Goal: Task Accomplishment & Management: Manage account settings

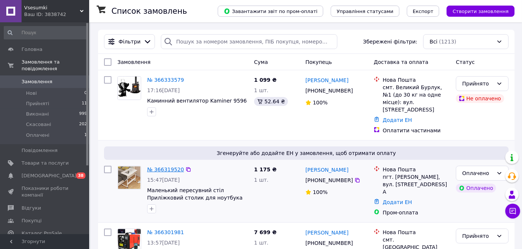
click at [172, 166] on link "№ 366319520" at bounding box center [165, 169] width 37 height 6
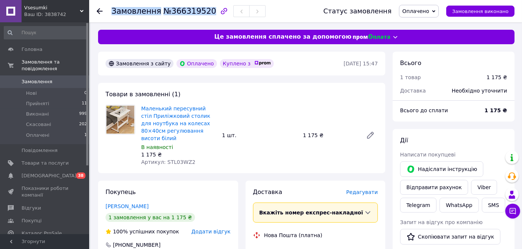
drag, startPoint x: 203, startPoint y: 13, endPoint x: 113, endPoint y: 13, distance: 89.2
click at [113, 13] on h1 "Замовлення №366319520" at bounding box center [163, 11] width 105 height 9
copy h1 "Замовлення №366319520"
click at [476, 184] on link "Viber" at bounding box center [484, 187] width 26 height 15
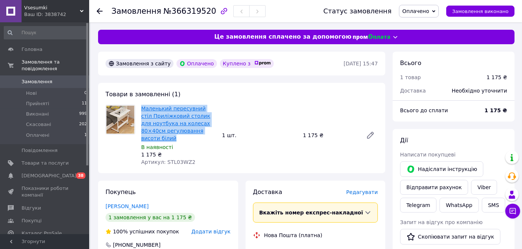
drag, startPoint x: 139, startPoint y: 106, endPoint x: 204, endPoint y: 130, distance: 69.4
click at [204, 130] on div "Маленький пересувний стіл Приліжковий столик для ноутбука на колесах 80×40см ре…" at bounding box center [178, 135] width 81 height 64
copy link "Маленький пересувний стіл Приліжковий столик для ноутбука на колесах 80×40см ре…"
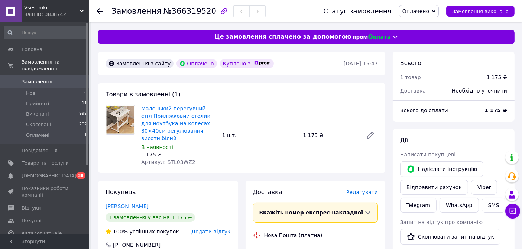
click at [340, 97] on div "Товари в замовленні (1) Маленький пересувний стіл Приліжковий столик для ноутбу…" at bounding box center [241, 128] width 287 height 90
drag, startPoint x: 164, startPoint y: 153, endPoint x: 189, endPoint y: 153, distance: 24.9
click at [189, 158] on div "Артикул: STL03WZ2" at bounding box center [178, 161] width 75 height 7
copy span "STL03WZ2"
click at [285, 139] on div "Маленький пересувний стіл Приліжковий столик для ноутбука на колесах 80×40см ре…" at bounding box center [259, 135] width 243 height 64
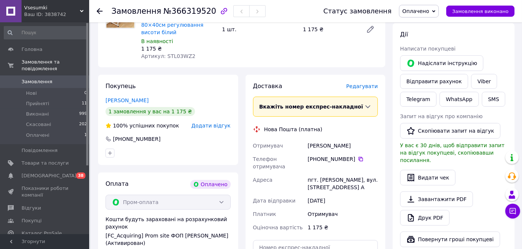
scroll to position [124, 0]
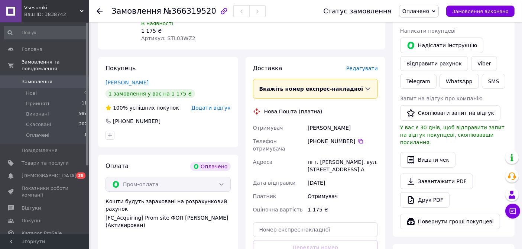
drag, startPoint x: 308, startPoint y: 118, endPoint x: 342, endPoint y: 154, distance: 49.4
click at [342, 154] on div "Отримувач Єршова Яна Телефон отримувача +380 67 011 82 78   Адреса пгт. Стеблев…" at bounding box center [316, 168] width 128 height 95
copy div "Єршова Яна Телефон отримувача +380 67 011 82 78   Адреса пгт. Стеблев, вул. Гор…"
click at [214, 65] on div "Покупець Єршова Яна 1 замовлення у вас на 1 175 ₴ 100% успішних покупок Додати …" at bounding box center [168, 102] width 140 height 90
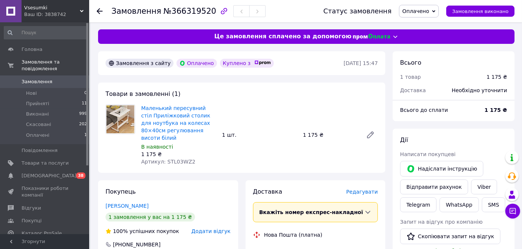
scroll to position [0, 0]
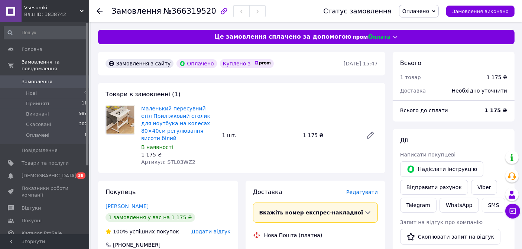
click at [435, 11] on icon at bounding box center [433, 11] width 3 height 2
click at [428, 24] on li "Прийнято" at bounding box center [418, 25] width 39 height 11
click at [70, 78] on span "0" at bounding box center [79, 81] width 20 height 7
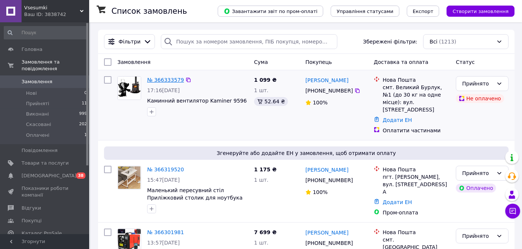
click at [165, 80] on link "№ 366333579" at bounding box center [165, 80] width 37 height 6
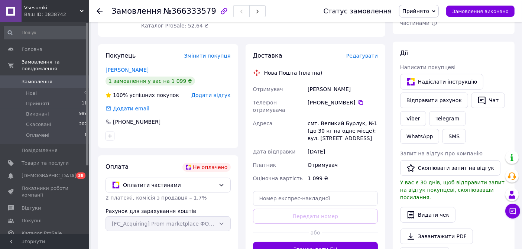
scroll to position [124, 0]
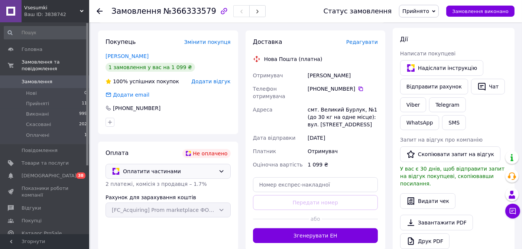
click at [222, 172] on icon at bounding box center [221, 171] width 6 height 6
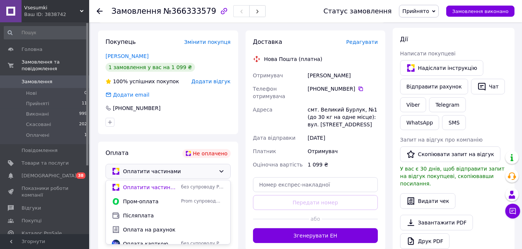
click at [222, 171] on icon at bounding box center [221, 171] width 4 height 2
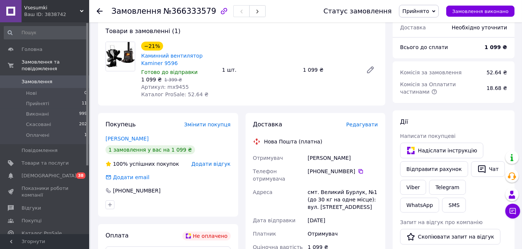
scroll to position [0, 0]
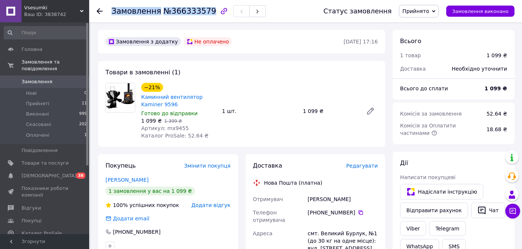
drag, startPoint x: 112, startPoint y: 12, endPoint x: 201, endPoint y: 10, distance: 89.6
click at [201, 10] on h1 "Замовлення №366333579" at bounding box center [163, 11] width 105 height 9
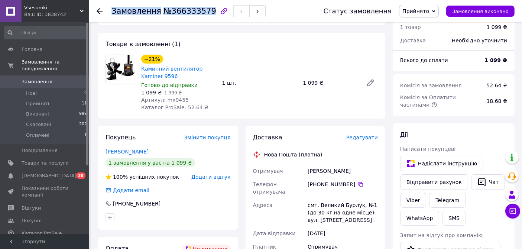
scroll to position [41, 0]
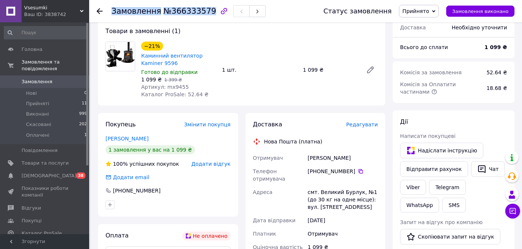
copy h1 "Замовлення №366333579"
click at [415, 184] on link "Viber" at bounding box center [413, 187] width 26 height 15
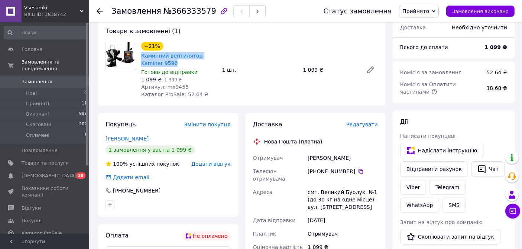
drag, startPoint x: 140, startPoint y: 55, endPoint x: 156, endPoint y: 59, distance: 16.7
click at [156, 59] on div "Каминний вентилятор Kaminer 9596" at bounding box center [178, 59] width 77 height 16
copy link "Каминний вентилятор Kaminer 9596"
drag, startPoint x: 163, startPoint y: 87, endPoint x: 183, endPoint y: 86, distance: 19.7
click at [183, 86] on div "Артикул: mx9455" at bounding box center [178, 86] width 75 height 7
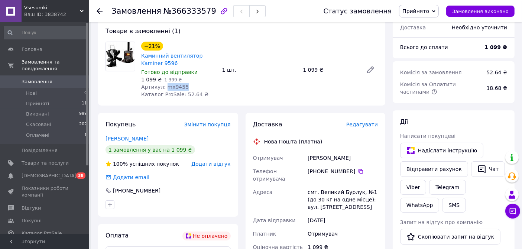
copy span "mx9455"
click at [289, 88] on div "−21% Каминний вентилятор Kaminer 9596 Готово до відправки 1 099 ₴   1 399 ₴ Арт…" at bounding box center [259, 69] width 243 height 59
click at [171, 114] on div "Покупець Змінити покупця Лебедев Сергей 1 замовлення у вас на 1 099 ₴ 100% успі…" at bounding box center [168, 165] width 140 height 104
click at [62, 78] on span "Замовлення" at bounding box center [45, 81] width 47 height 7
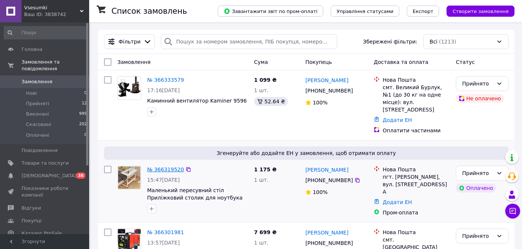
click at [168, 166] on link "№ 366319520" at bounding box center [165, 169] width 37 height 6
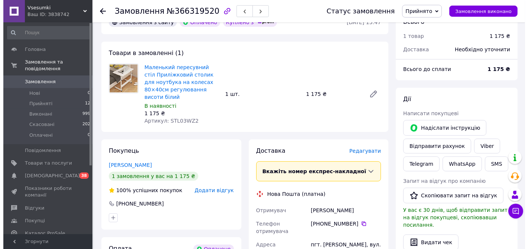
scroll to position [82, 0]
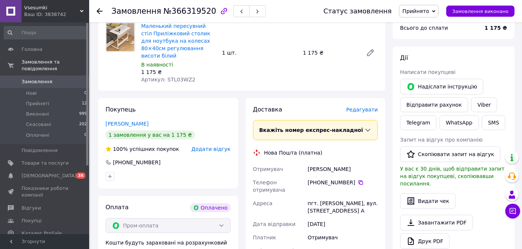
click at [372, 107] on span "Редагувати" at bounding box center [362, 110] width 32 height 6
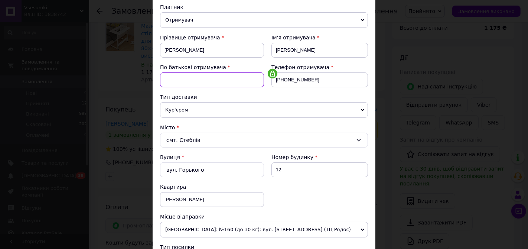
click at [225, 80] on input at bounding box center [212, 79] width 104 height 15
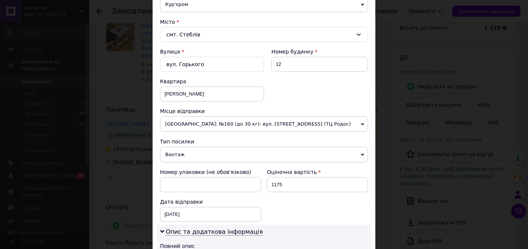
scroll to position [206, 0]
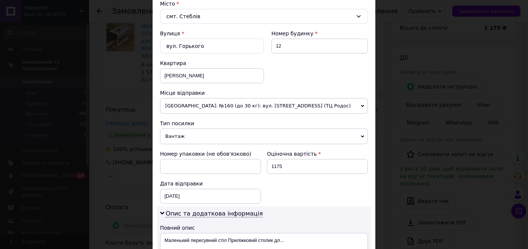
type input "Сергіївна"
click at [252, 104] on span "Одеса: №160 (до 30 кг): вул. Генуезька, 1Е (ТЦ Родос)" at bounding box center [264, 106] width 208 height 16
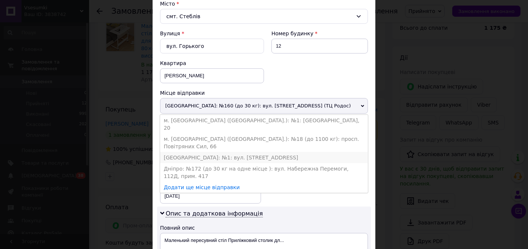
click at [223, 152] on li "Нововолинськ: №1: вул. Луцька, 25" at bounding box center [264, 157] width 208 height 11
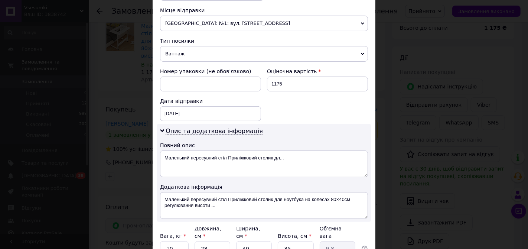
scroll to position [330, 0]
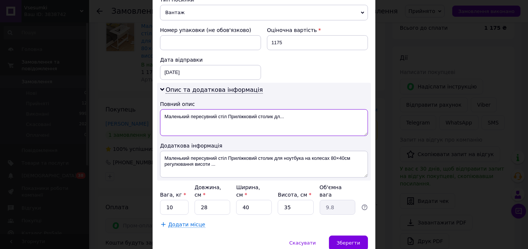
drag, startPoint x: 226, startPoint y: 112, endPoint x: 295, endPoint y: 118, distance: 69.4
click at [295, 118] on textarea "Маленький пересувний стіл Приліжковий столик дл..." at bounding box center [264, 122] width 208 height 27
type textarea "Маленький пересувний стіл"
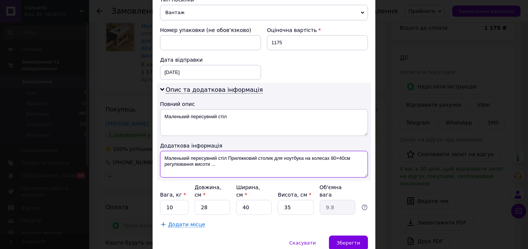
drag, startPoint x: 226, startPoint y: 155, endPoint x: 229, endPoint y: 161, distance: 7.0
click at [229, 161] on textarea "Маленький пересувний стіл Приліжковий столик для ноутбука на колесах 80×40см ре…" at bounding box center [264, 164] width 208 height 27
type textarea "Маленький пересувний стіл"
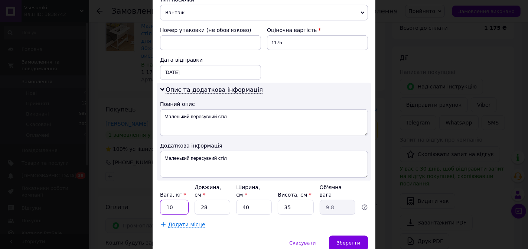
click at [178, 200] on input "10" at bounding box center [174, 207] width 29 height 15
type input "1"
type input "3"
type input "8"
type input "2.8"
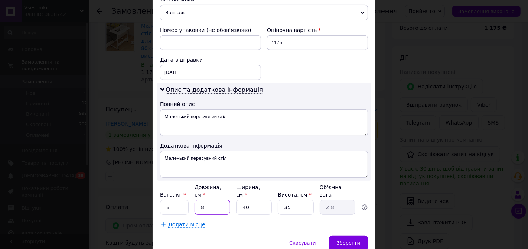
type input "80"
type input "28"
type input "80"
type input "4"
type input "2.8"
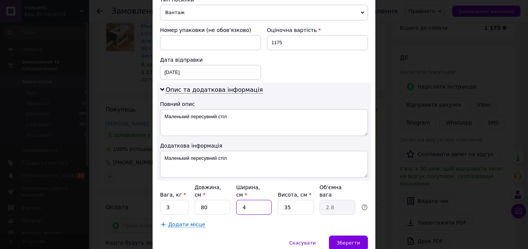
type input "40"
type input "28"
type input "6"
type input "4.8"
type input "6"
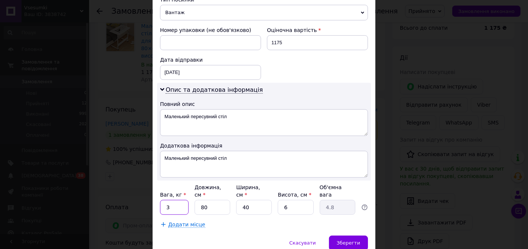
click at [175, 200] on input "3" at bounding box center [174, 207] width 29 height 15
type input "4"
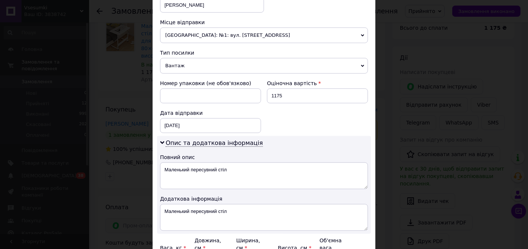
scroll to position [289, 0]
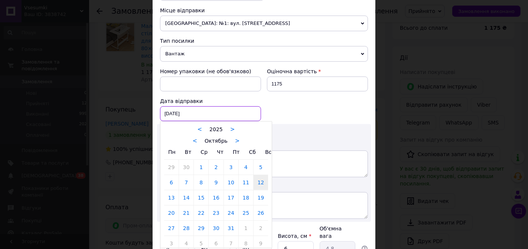
click at [182, 111] on div "12.10.2025 < 2025 > < Октябрь > Пн Вт Ср Чт Пт Сб Вс 29 30 1 2 3 4 5 6 7 8 9 10…" at bounding box center [210, 113] width 101 height 15
click at [170, 194] on link "13" at bounding box center [171, 197] width 14 height 15
type input "13.10.2025"
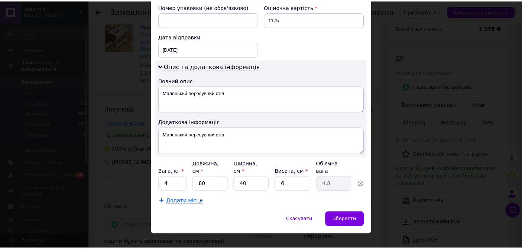
scroll to position [354, 0]
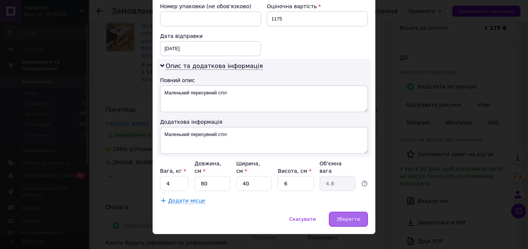
click at [347, 216] on span "Зберегти" at bounding box center [348, 219] width 23 height 6
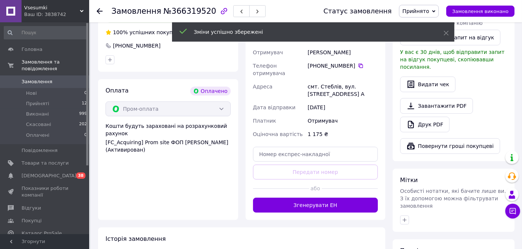
scroll to position [206, 0]
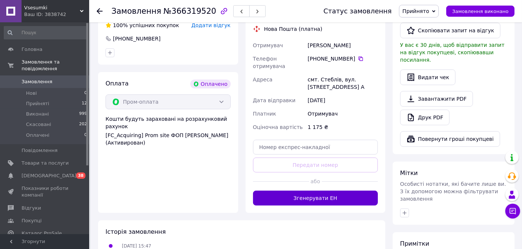
click at [328, 191] on button "Згенерувати ЕН" at bounding box center [315, 198] width 125 height 15
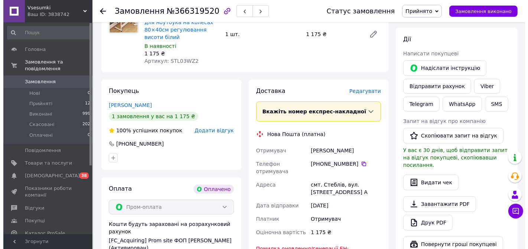
scroll to position [82, 0]
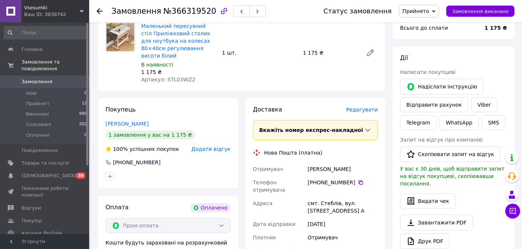
click at [366, 107] on span "Редагувати" at bounding box center [362, 110] width 32 height 6
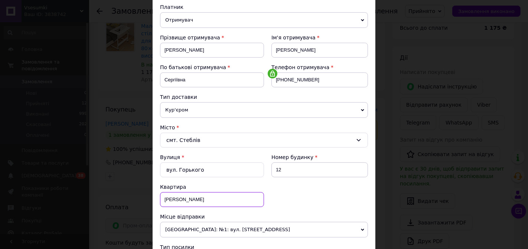
click at [200, 197] on input "А" at bounding box center [212, 199] width 104 height 15
click at [163, 198] on input "А" at bounding box center [212, 199] width 104 height 15
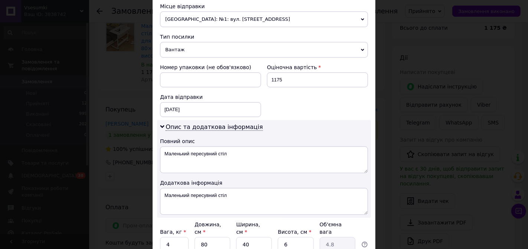
scroll to position [330, 0]
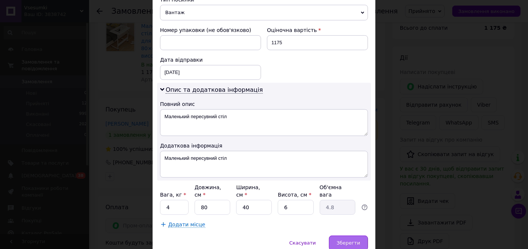
type input "1А"
click at [344, 240] on span "Зберегти" at bounding box center [348, 243] width 23 height 6
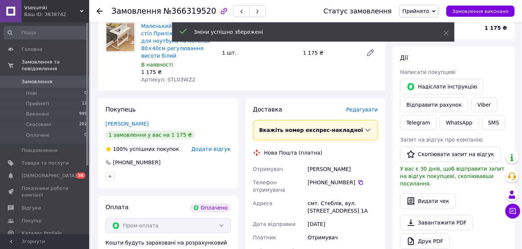
click at [364, 107] on span "Редагувати" at bounding box center [362, 110] width 32 height 6
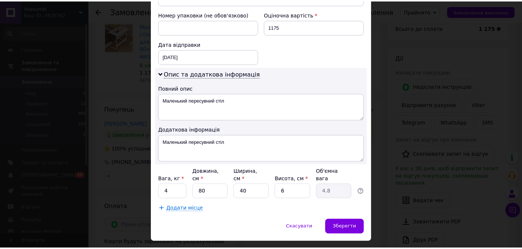
scroll to position [354, 0]
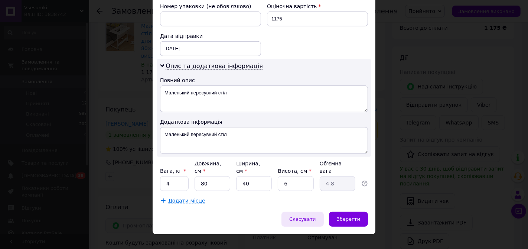
click at [316, 216] on span "Скасувати" at bounding box center [302, 219] width 26 height 6
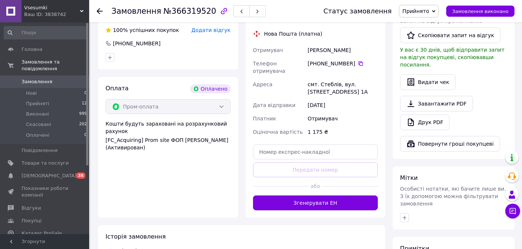
scroll to position [206, 0]
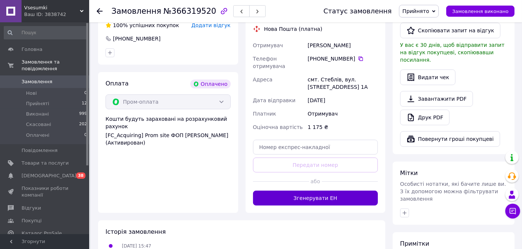
click at [332, 191] on button "Згенерувати ЕН" at bounding box center [315, 198] width 125 height 15
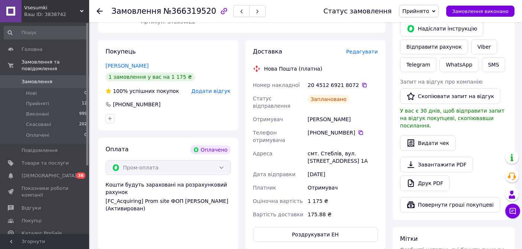
scroll to position [165, 0]
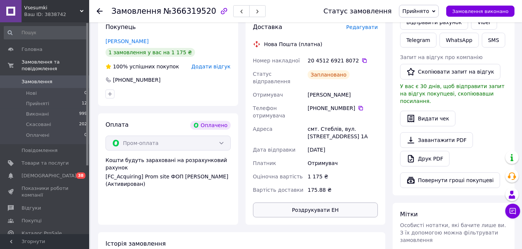
click at [328, 203] on button "Роздрукувати ЕН" at bounding box center [315, 210] width 125 height 15
click at [362, 58] on icon at bounding box center [365, 61] width 6 height 6
drag, startPoint x: 308, startPoint y: 82, endPoint x: 348, endPoint y: 117, distance: 53.4
click at [348, 117] on div "Номер накладної 20 4512 6921 8072   Статус відправлення Заплановано Отримувач Є…" at bounding box center [316, 125] width 128 height 143
copy div "Єршова Яна Сергіївна Телефон отримувача +380 67 011 82 78   Адреса смт. Стеблів…"
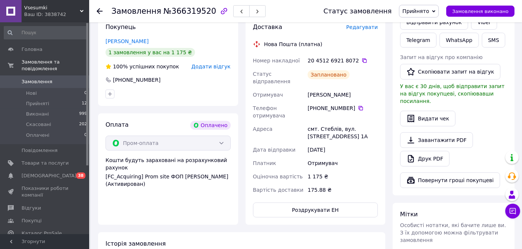
click at [224, 80] on div "Покупець Єршова Яна 1 замовлення у вас на 1 175 ₴ 100% успішних покупок Додати …" at bounding box center [168, 61] width 140 height 90
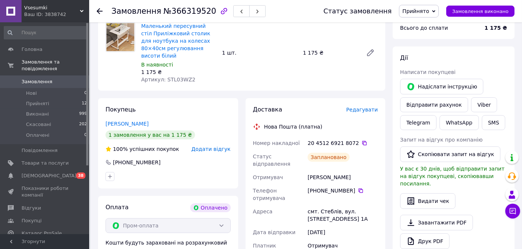
scroll to position [41, 0]
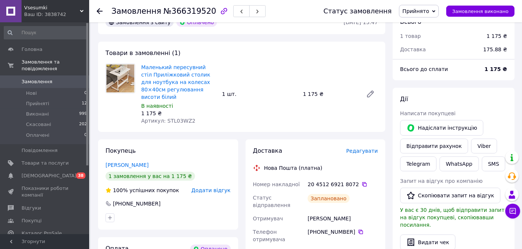
click at [54, 78] on span "Замовлення" at bounding box center [45, 81] width 47 height 7
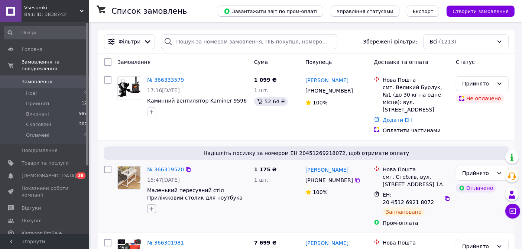
click at [150, 206] on icon "button" at bounding box center [152, 209] width 6 height 6
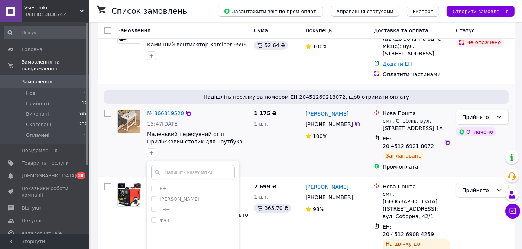
scroll to position [82, 0]
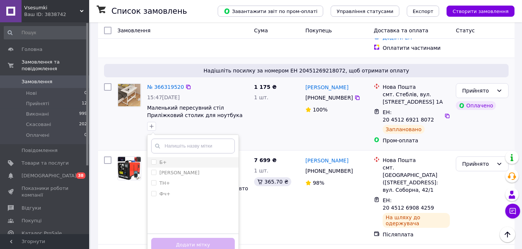
click at [154, 159] on input "Б+" at bounding box center [153, 161] width 5 height 5
checkbox input "true"
click at [174, 238] on button "Додати мітку" at bounding box center [193, 245] width 84 height 14
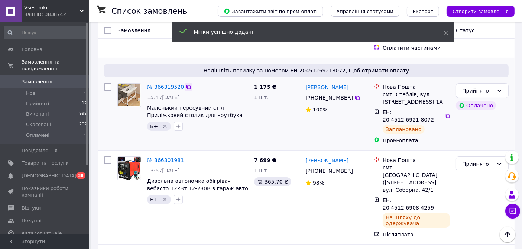
click at [186, 85] on icon at bounding box center [188, 87] width 4 height 4
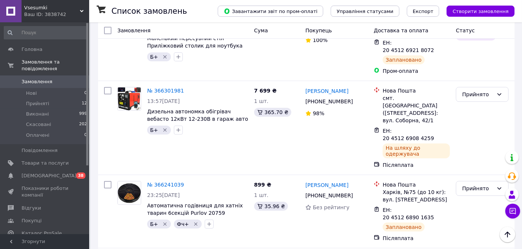
scroll to position [165, 0]
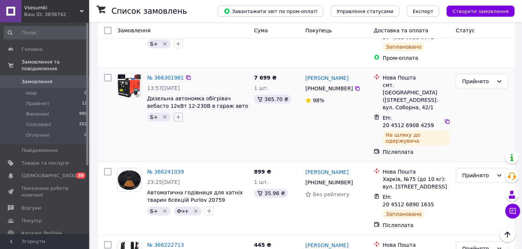
click at [178, 114] on icon "button" at bounding box center [178, 117] width 6 height 6
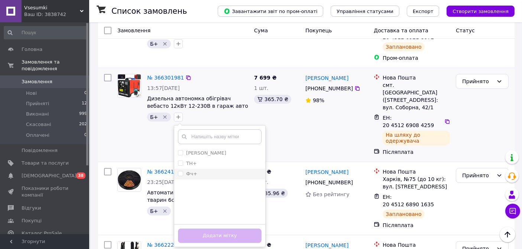
click at [178, 171] on input "Фч+" at bounding box center [180, 173] width 5 height 5
checkbox input "true"
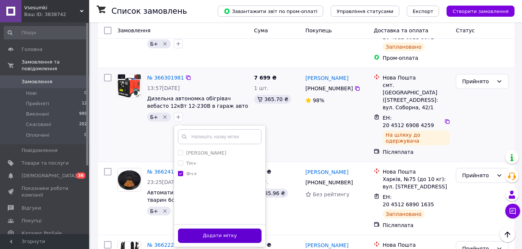
click at [202, 229] on button "Додати мітку" at bounding box center [220, 236] width 84 height 14
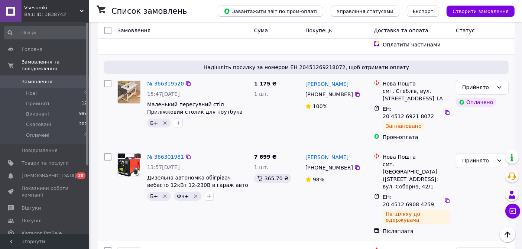
scroll to position [0, 0]
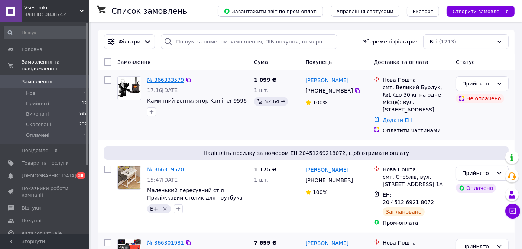
click at [164, 81] on link "№ 366333579" at bounding box center [165, 80] width 37 height 6
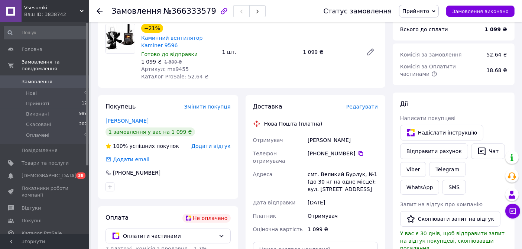
scroll to position [41, 0]
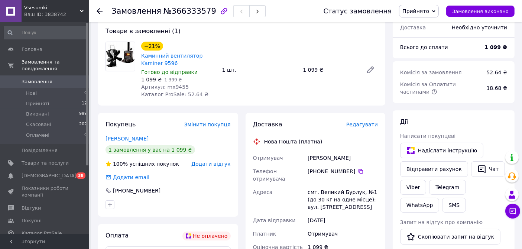
click at [224, 144] on div "Покупець Змінити покупця Лебедев Сергей 1 замовлення у вас на 1 099 ₴ 100% успі…" at bounding box center [168, 165] width 140 height 104
click at [161, 117] on div "Покупець Змінити покупця Лебедев Сергей 1 замовлення у вас на 1 099 ₴ 100% успі…" at bounding box center [168, 165] width 140 height 104
click at [301, 84] on div "−21% Каминний вентилятор Kaminer 9596 Готово до відправки 1 099 ₴   1 399 ₴ Арт…" at bounding box center [259, 69] width 243 height 59
click at [99, 12] on icon at bounding box center [100, 11] width 6 height 6
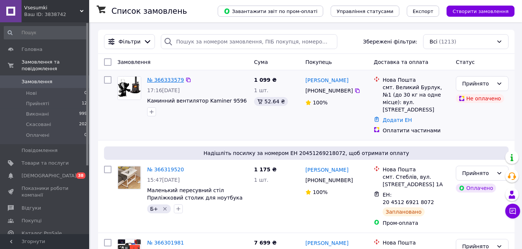
click at [163, 82] on link "№ 366333579" at bounding box center [165, 80] width 37 height 6
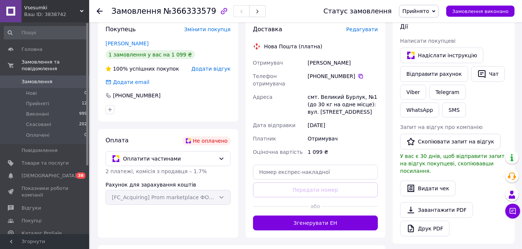
scroll to position [165, 0]
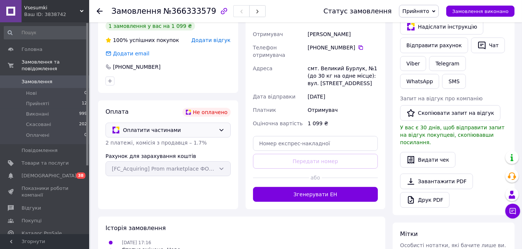
click at [220, 131] on icon at bounding box center [221, 130] width 6 height 6
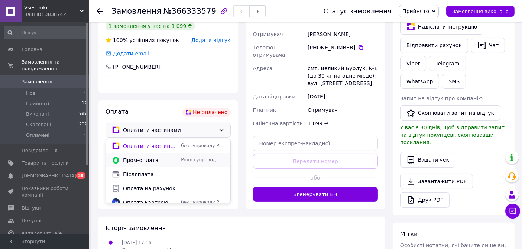
click at [151, 160] on span "Пром-оплата" at bounding box center [150, 159] width 55 height 7
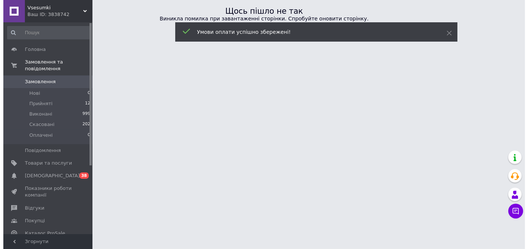
scroll to position [0, 0]
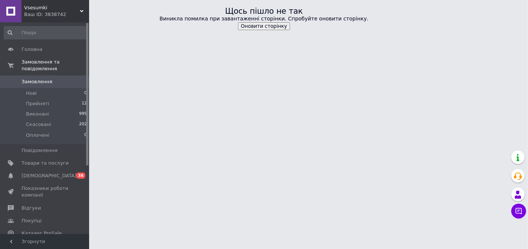
click at [263, 26] on button "Оновити сторінку" at bounding box center [264, 26] width 52 height 8
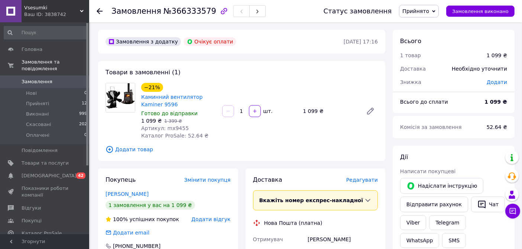
click at [99, 10] on use at bounding box center [100, 11] width 6 height 6
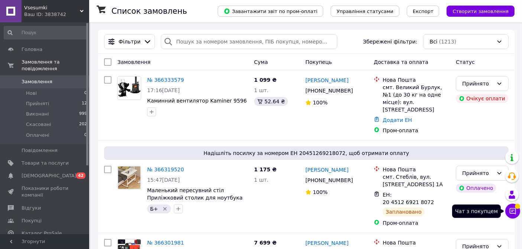
click at [512, 214] on icon at bounding box center [512, 210] width 7 height 7
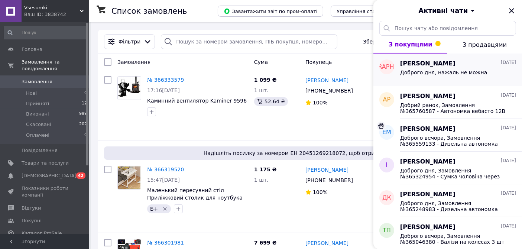
click at [433, 73] on span "Доброго дня, нажаль не можна" at bounding box center [443, 72] width 87 height 6
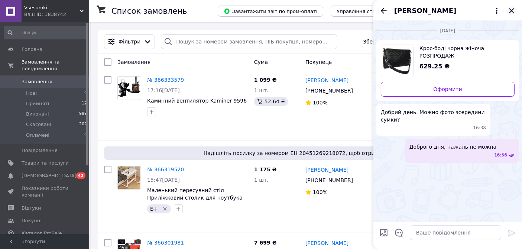
click at [511, 12] on icon "Закрити" at bounding box center [511, 10] width 9 height 9
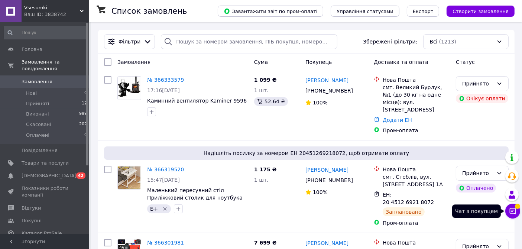
click at [507, 213] on button "Чат з покупцем" at bounding box center [512, 211] width 15 height 15
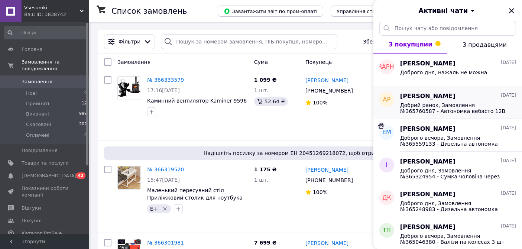
click at [445, 109] on span "Добрий ранок, Замовлення №365760587 - Автономка вебасто 12В дизельна 9кВт компл…" at bounding box center [453, 108] width 106 height 12
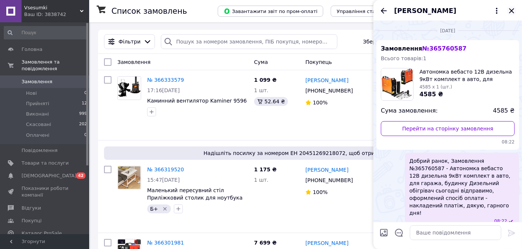
click at [512, 14] on icon "Закрити" at bounding box center [511, 10] width 9 height 9
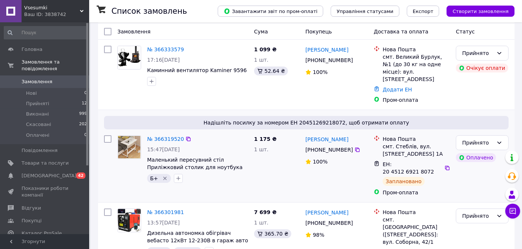
scroll to position [41, 0]
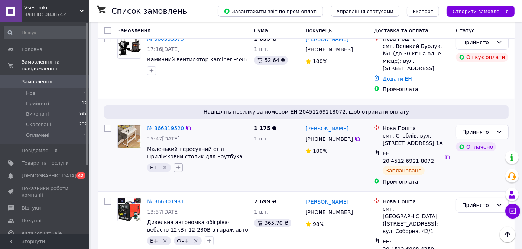
click at [178, 163] on button "button" at bounding box center [178, 167] width 9 height 9
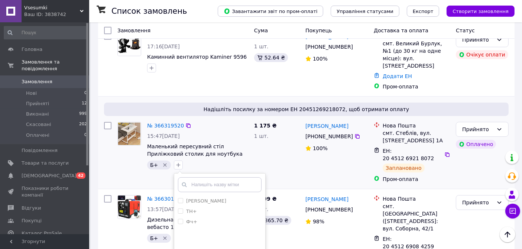
scroll to position [82, 0]
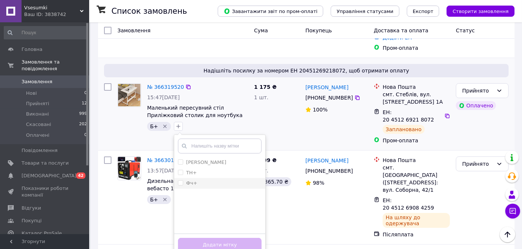
click at [178, 180] on input "Фч+" at bounding box center [180, 182] width 5 height 5
checkbox input "true"
click at [201, 238] on button "Додати мітку" at bounding box center [220, 245] width 84 height 14
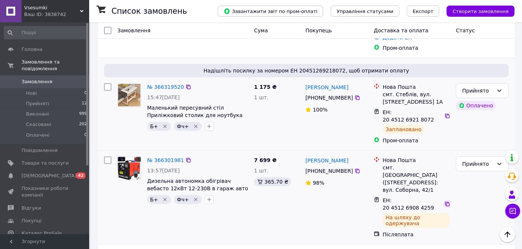
click at [444, 201] on icon at bounding box center [447, 204] width 6 height 6
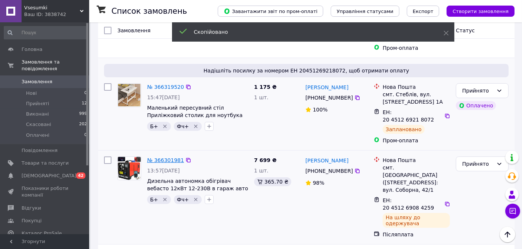
click at [174, 157] on link "№ 366301981" at bounding box center [165, 160] width 37 height 6
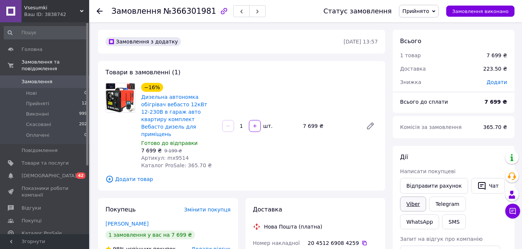
click at [410, 204] on link "Viber" at bounding box center [413, 204] width 26 height 15
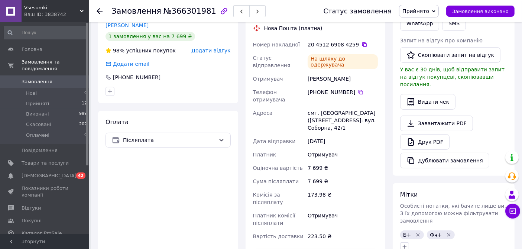
scroll to position [289, 0]
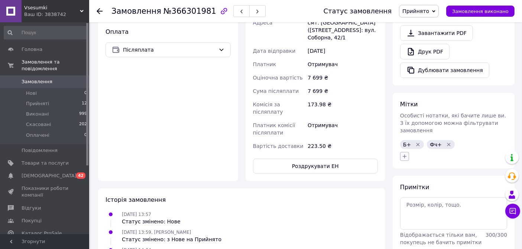
click at [405, 153] on icon "button" at bounding box center [405, 156] width 6 height 6
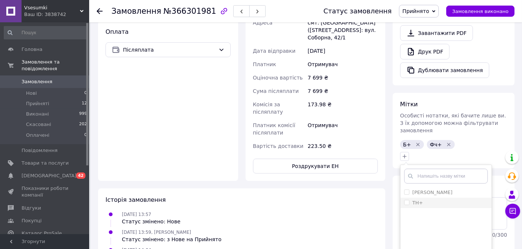
click at [408, 200] on input "ТН+" at bounding box center [406, 202] width 5 height 5
checkbox input "true"
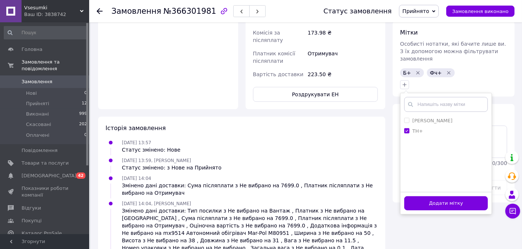
scroll to position [372, 0]
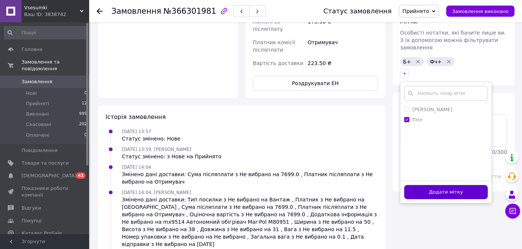
click at [417, 185] on button "Додати мітку" at bounding box center [446, 192] width 84 height 14
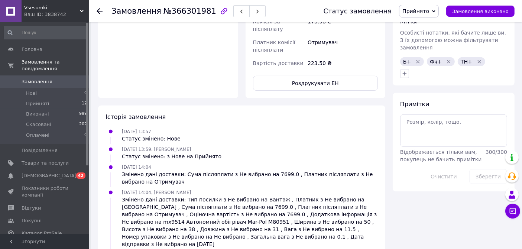
click at [53, 78] on span "Замовлення" at bounding box center [45, 81] width 47 height 7
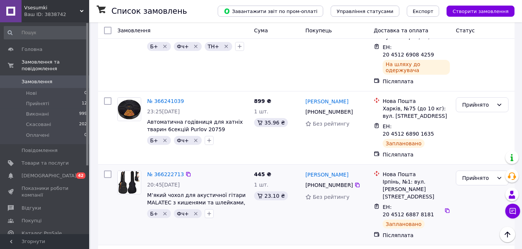
scroll to position [247, 0]
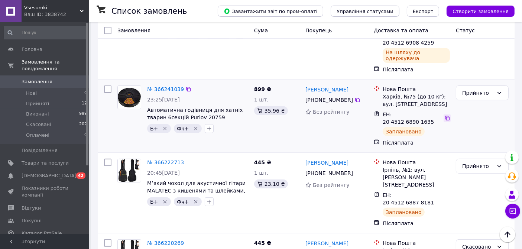
click at [444, 115] on icon at bounding box center [447, 118] width 6 height 6
click at [170, 86] on link "№ 366241039" at bounding box center [165, 89] width 37 height 6
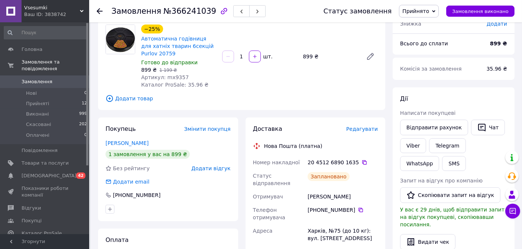
scroll to position [41, 0]
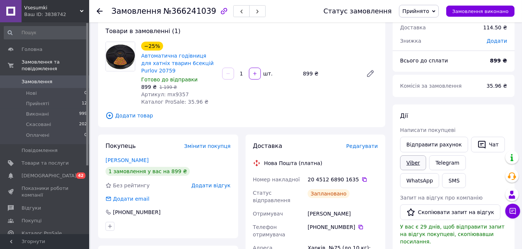
click at [414, 161] on link "Viber" at bounding box center [413, 162] width 26 height 15
click at [56, 78] on span "Замовлення" at bounding box center [45, 81] width 47 height 7
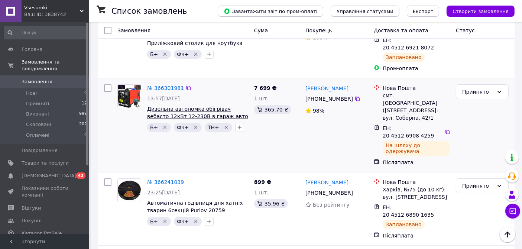
scroll to position [165, 0]
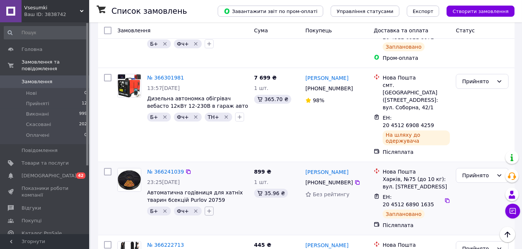
click at [207, 209] on icon "button" at bounding box center [209, 211] width 4 height 4
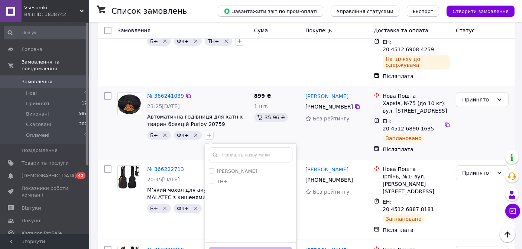
scroll to position [247, 0]
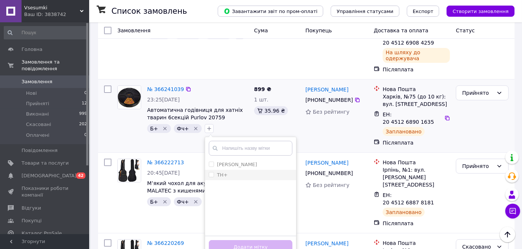
click at [209, 172] on input "ТН+" at bounding box center [211, 174] width 5 height 5
checkbox input "true"
click at [233, 240] on button "Додати мітку" at bounding box center [251, 247] width 84 height 14
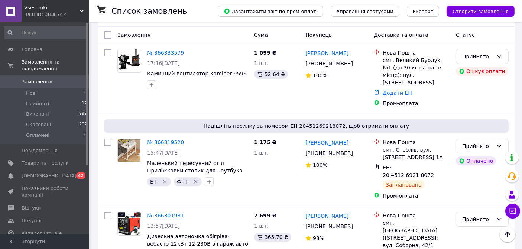
scroll to position [0, 0]
